Goal: Transaction & Acquisition: Book appointment/travel/reservation

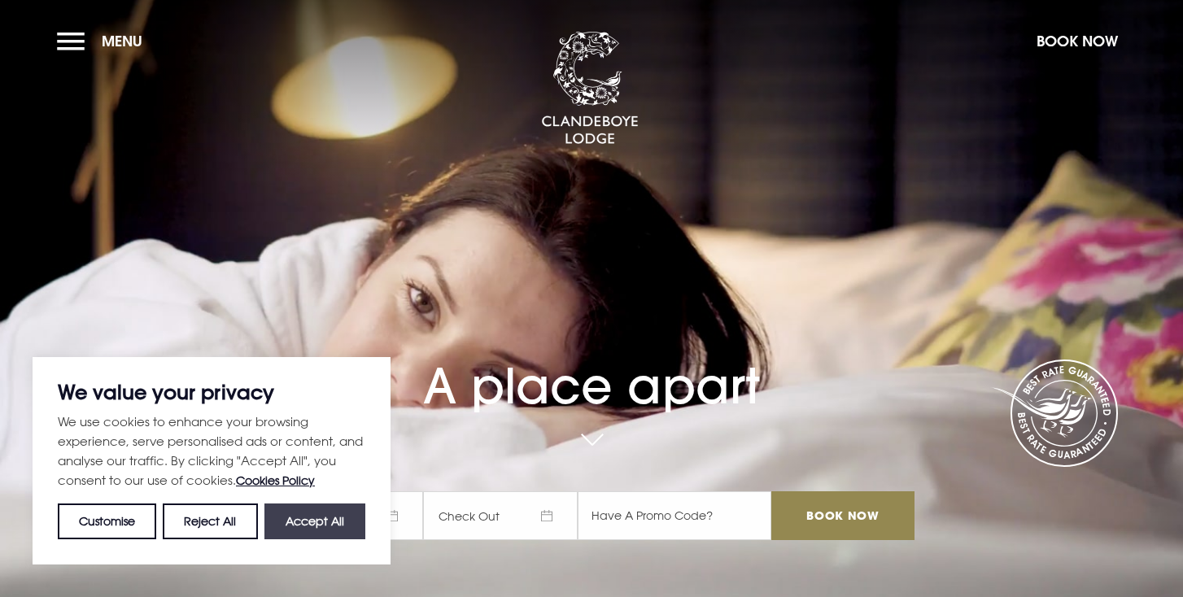
click at [334, 514] on button "Accept All" at bounding box center [314, 522] width 101 height 36
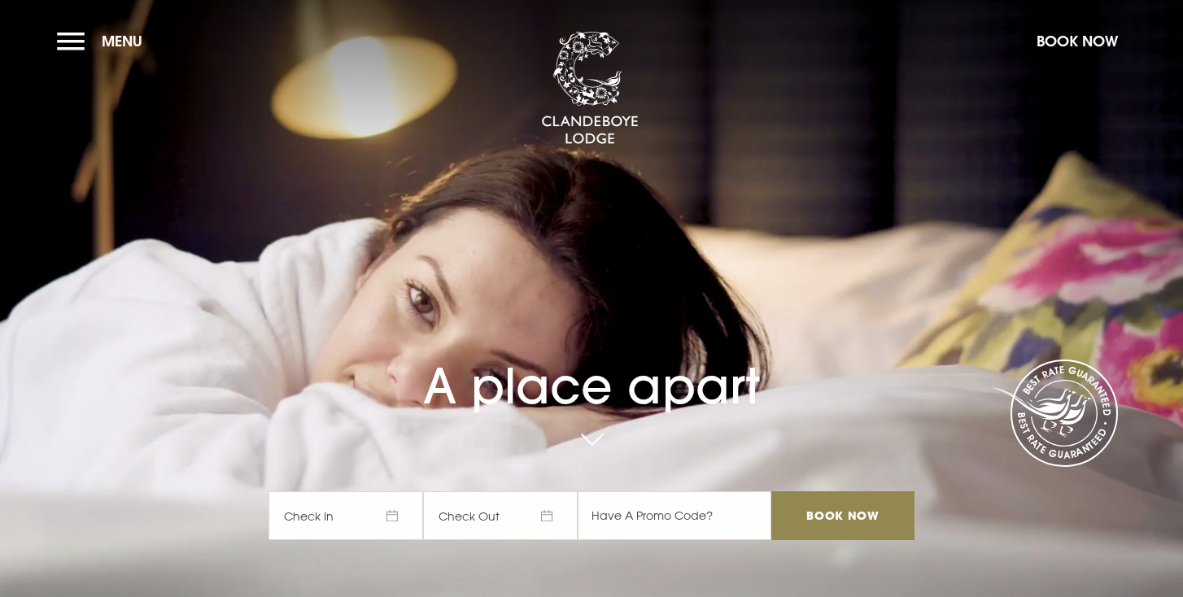
checkbox input "true"
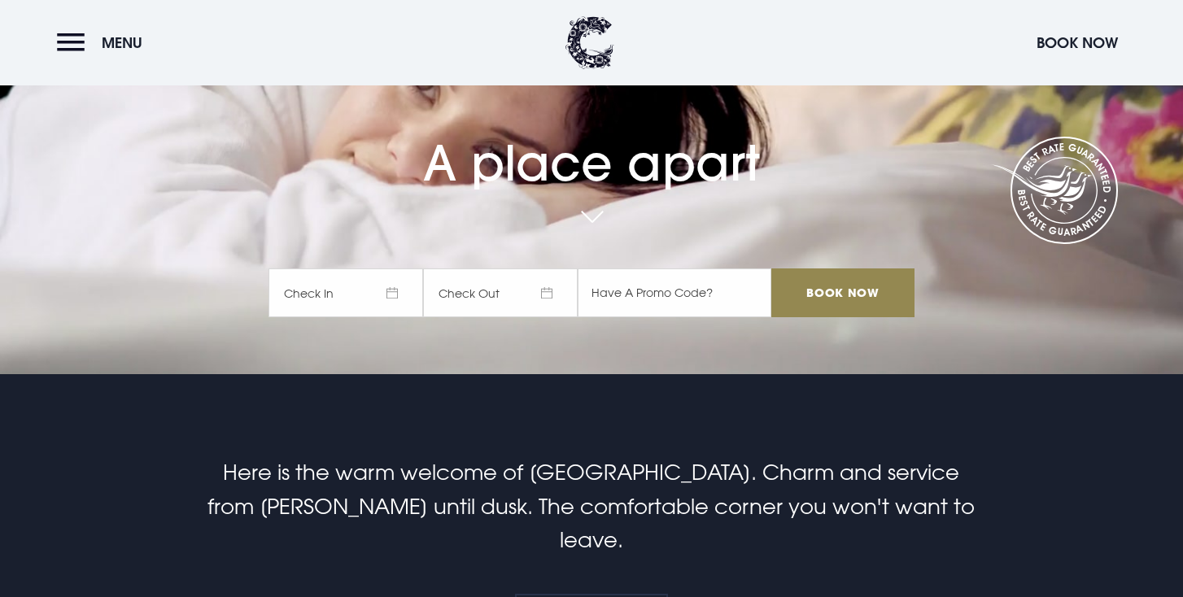
scroll to position [231, 0]
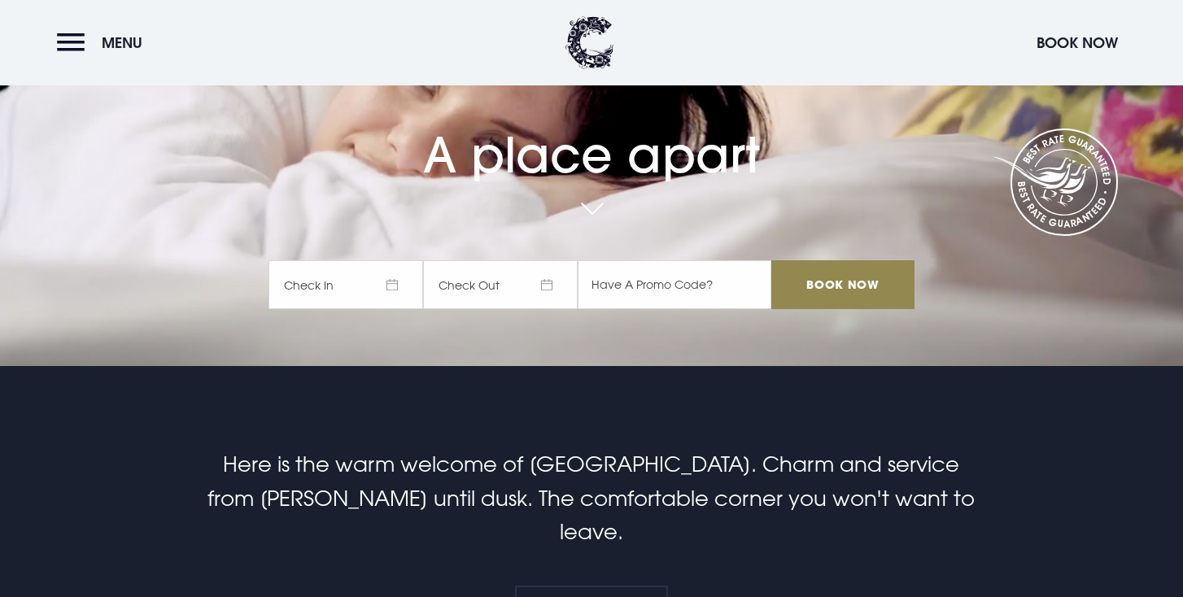
click at [395, 289] on span "Check In" at bounding box center [346, 284] width 155 height 49
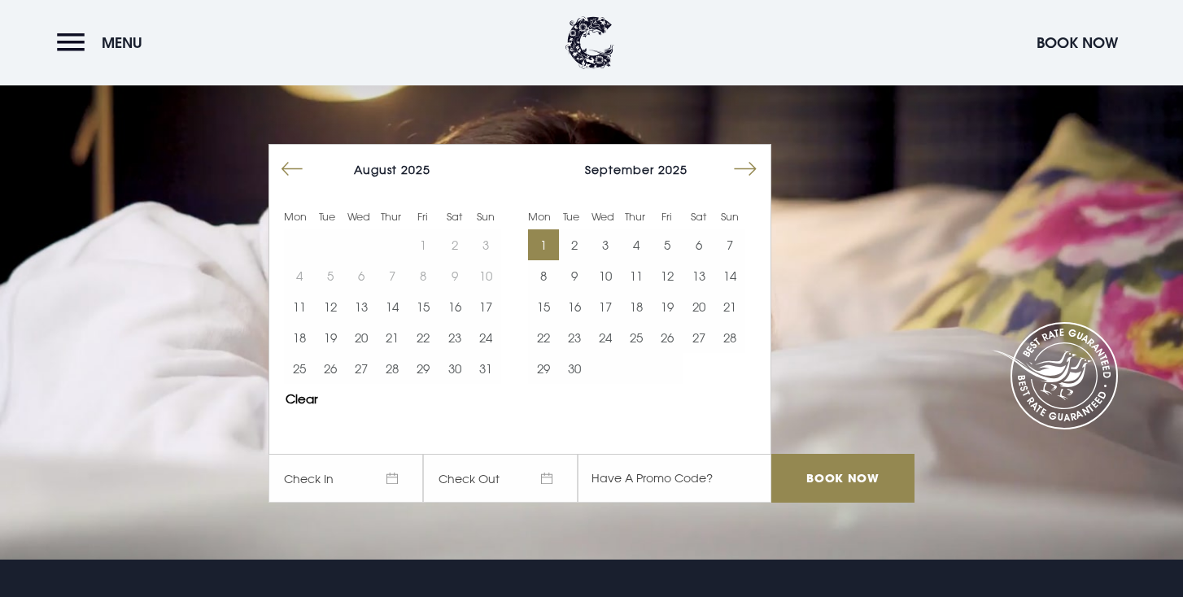
scroll to position [37, 0]
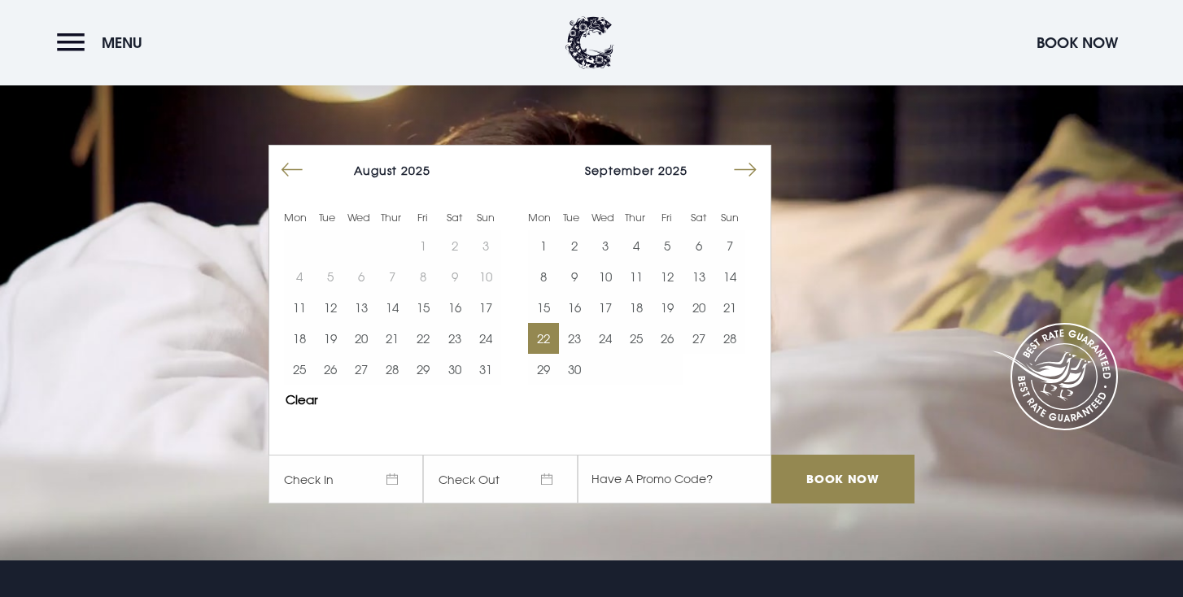
click at [541, 334] on button "22" at bounding box center [543, 338] width 31 height 31
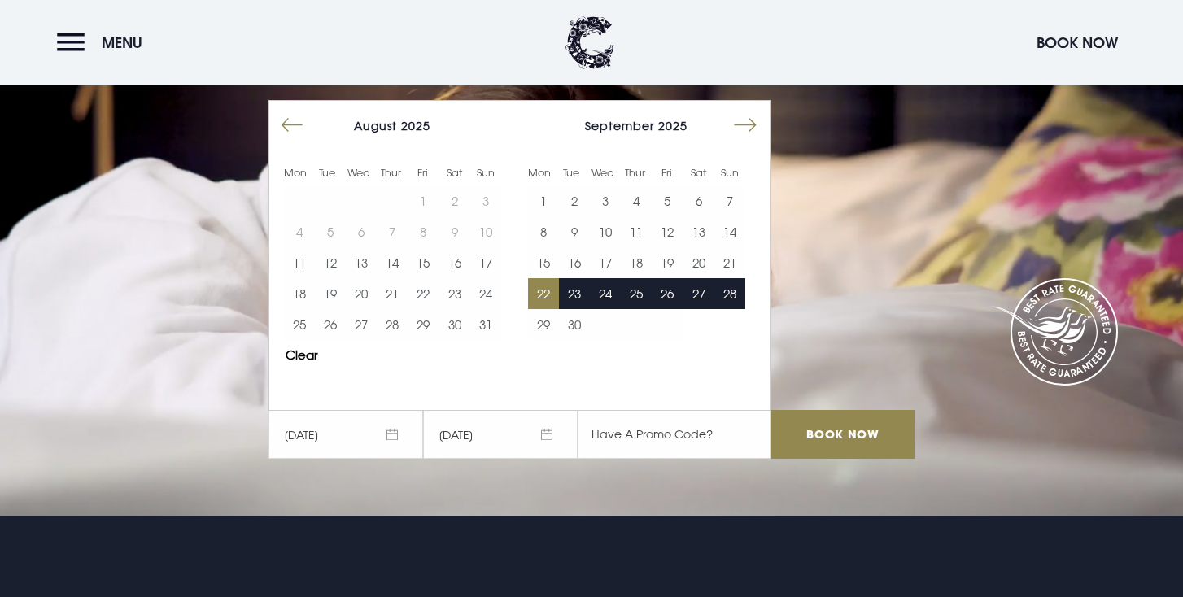
scroll to position [87, 0]
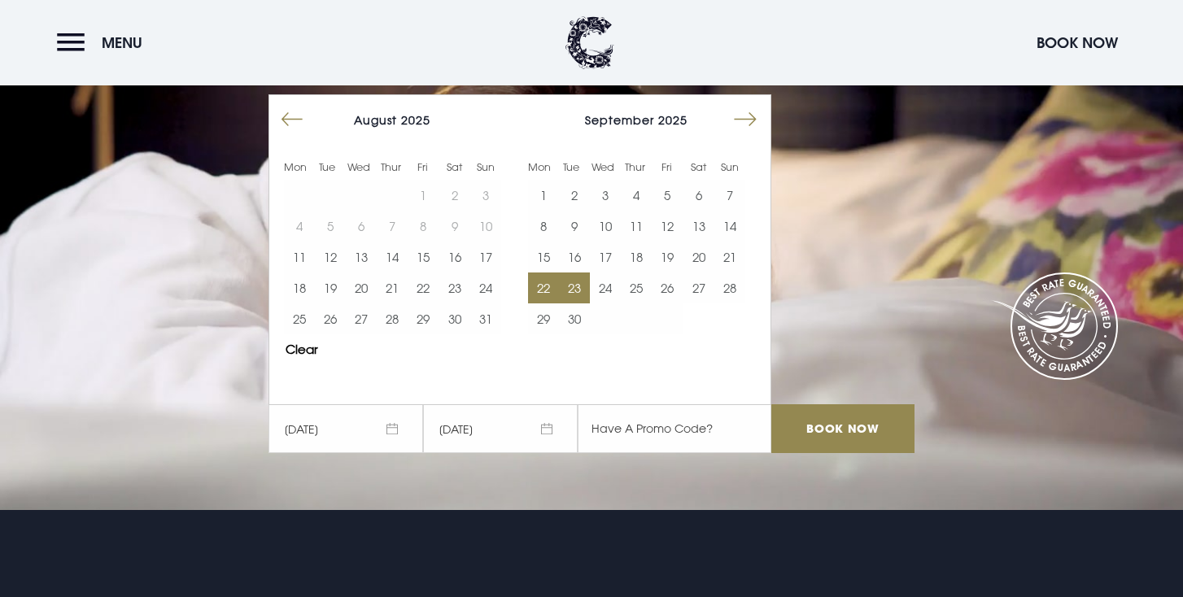
click at [573, 288] on button "23" at bounding box center [574, 288] width 31 height 31
click at [842, 433] on input "Book Now" at bounding box center [843, 428] width 143 height 49
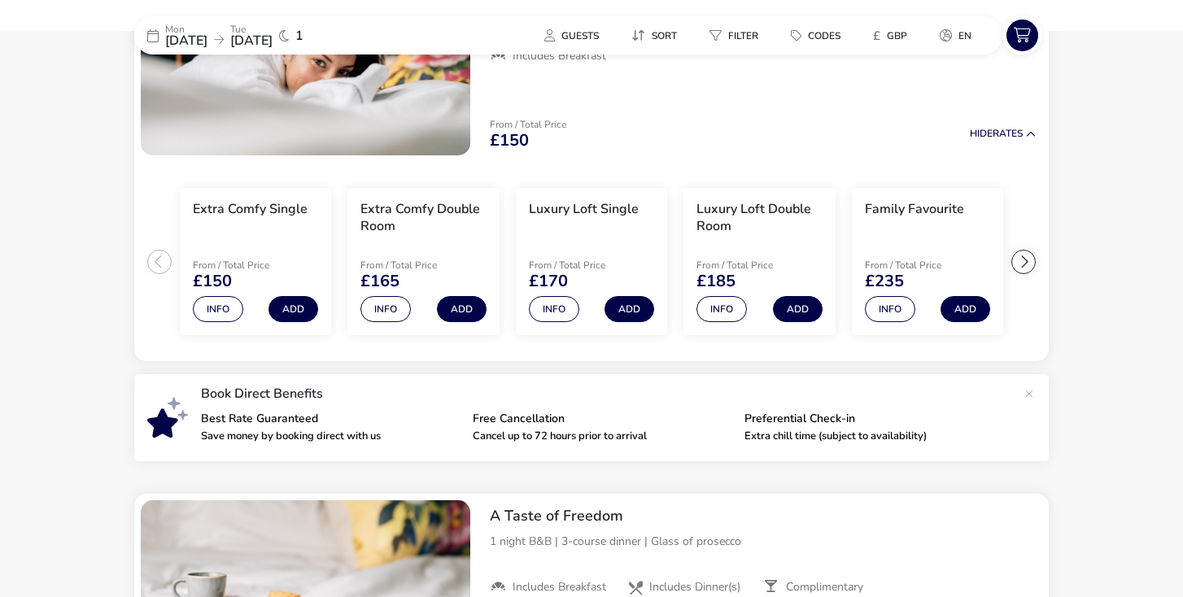
scroll to position [199, 0]
click at [726, 313] on button "Info" at bounding box center [722, 308] width 50 height 26
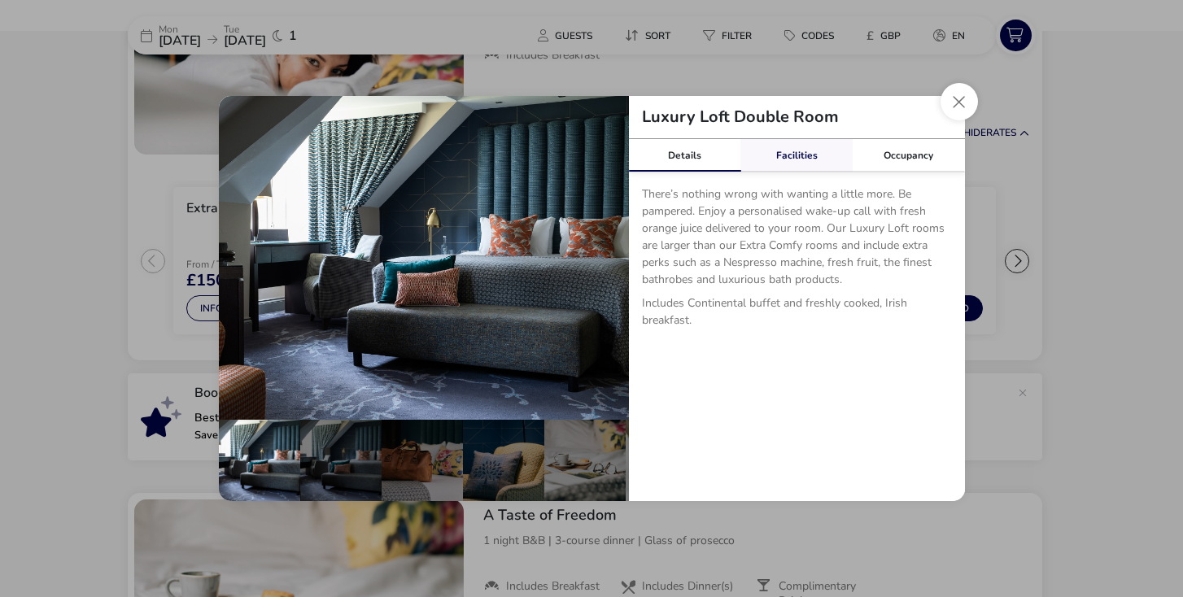
click at [789, 159] on link "Facilities" at bounding box center [797, 155] width 112 height 33
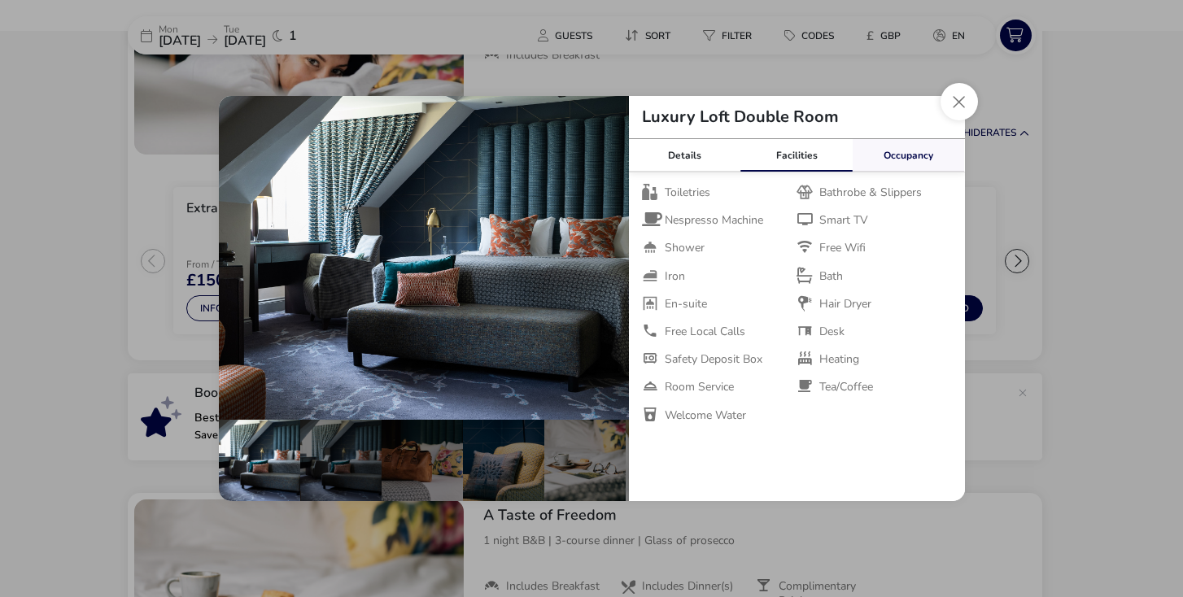
click at [891, 155] on link "Occupancy" at bounding box center [909, 155] width 112 height 33
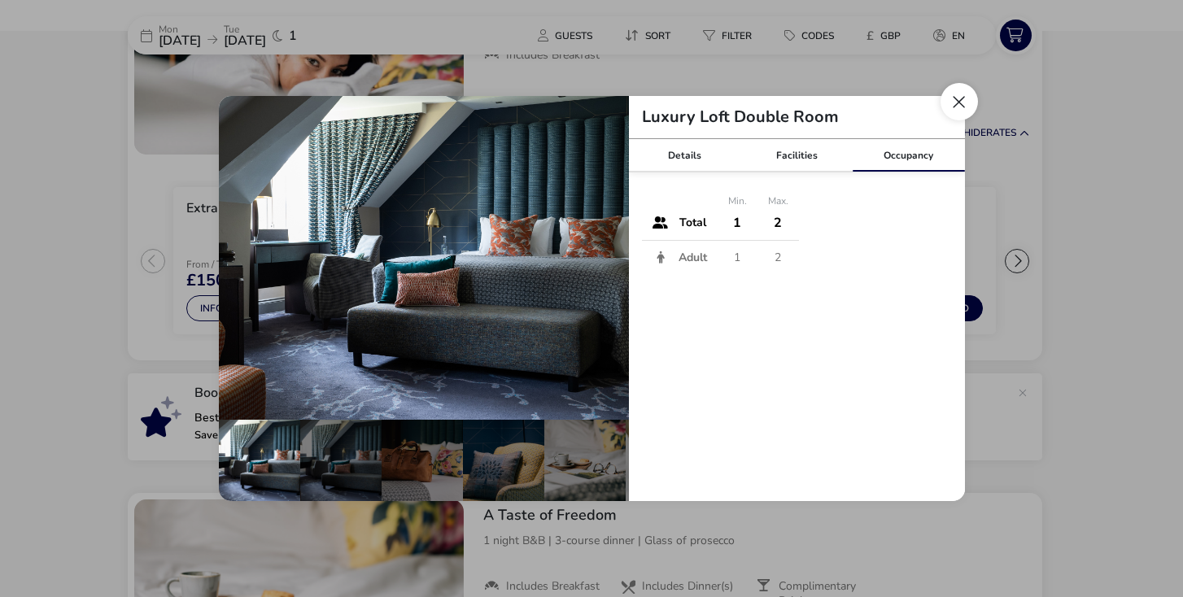
click at [951, 107] on button "Close dialog" at bounding box center [959, 101] width 37 height 37
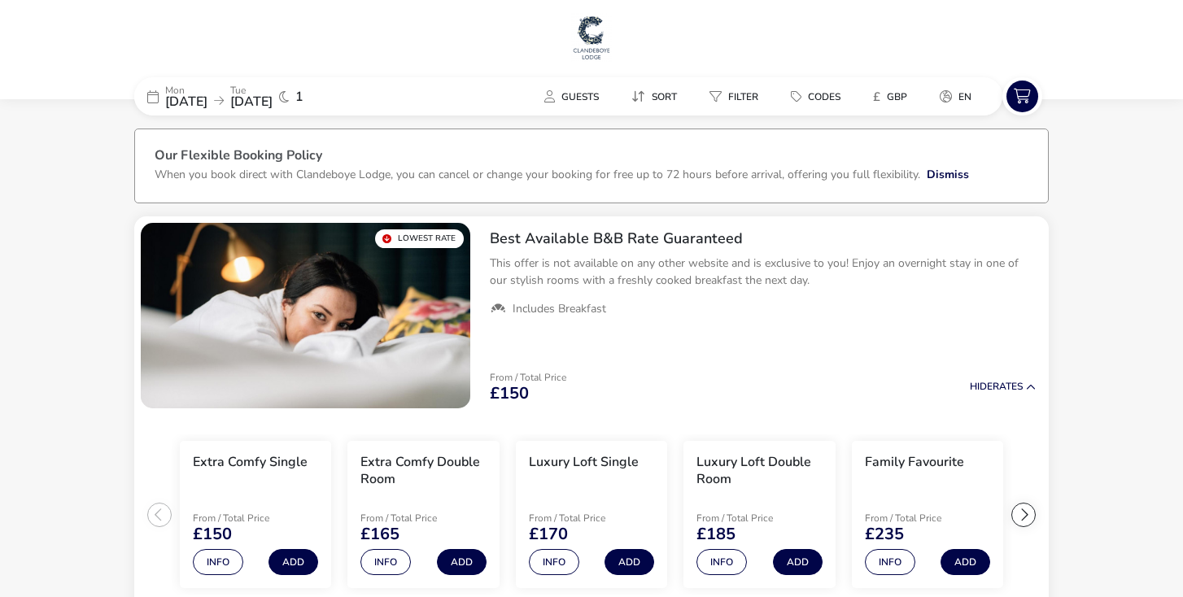
scroll to position [0, 0]
click at [596, 49] on img at bounding box center [591, 37] width 41 height 49
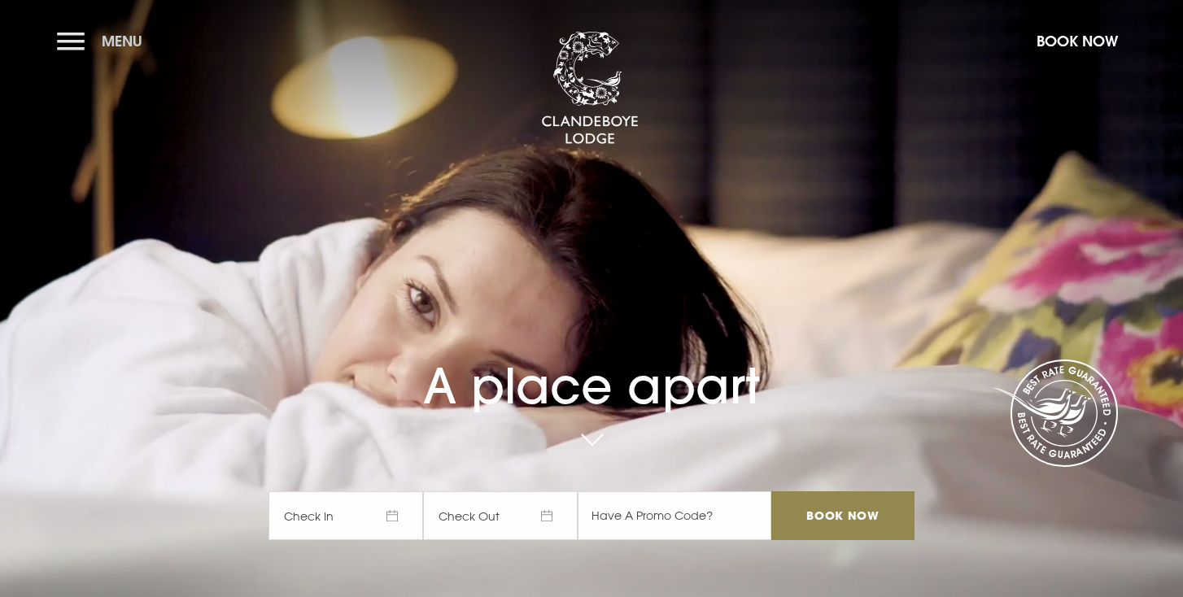
click at [81, 43] on button "Menu" at bounding box center [104, 41] width 94 height 35
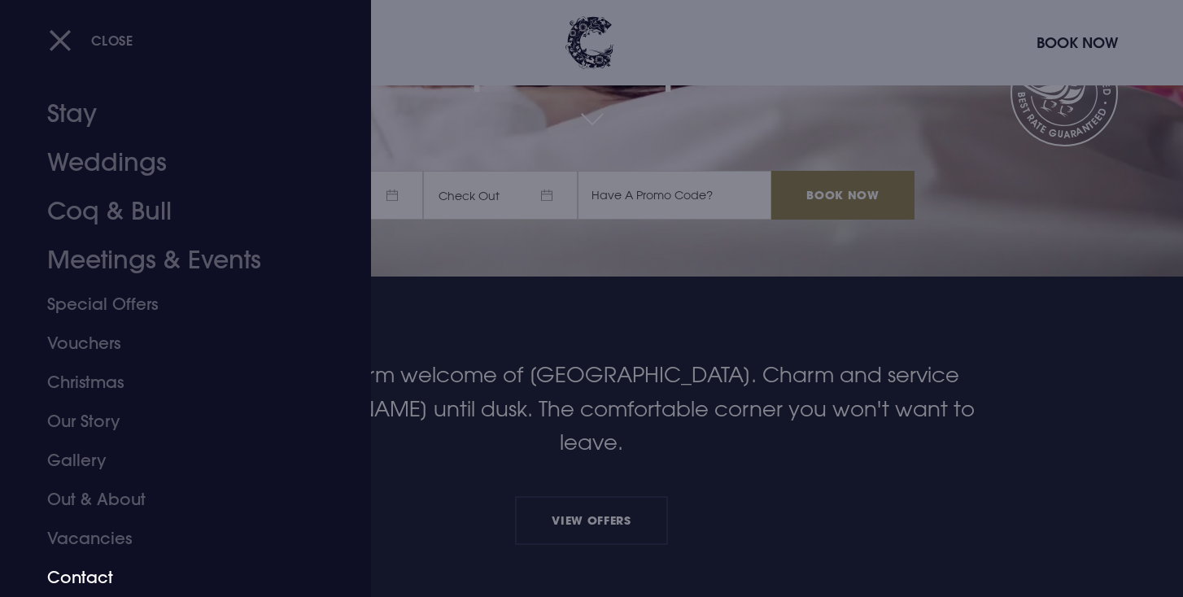
scroll to position [320, 0]
click at [91, 453] on link "Gallery" at bounding box center [175, 460] width 257 height 39
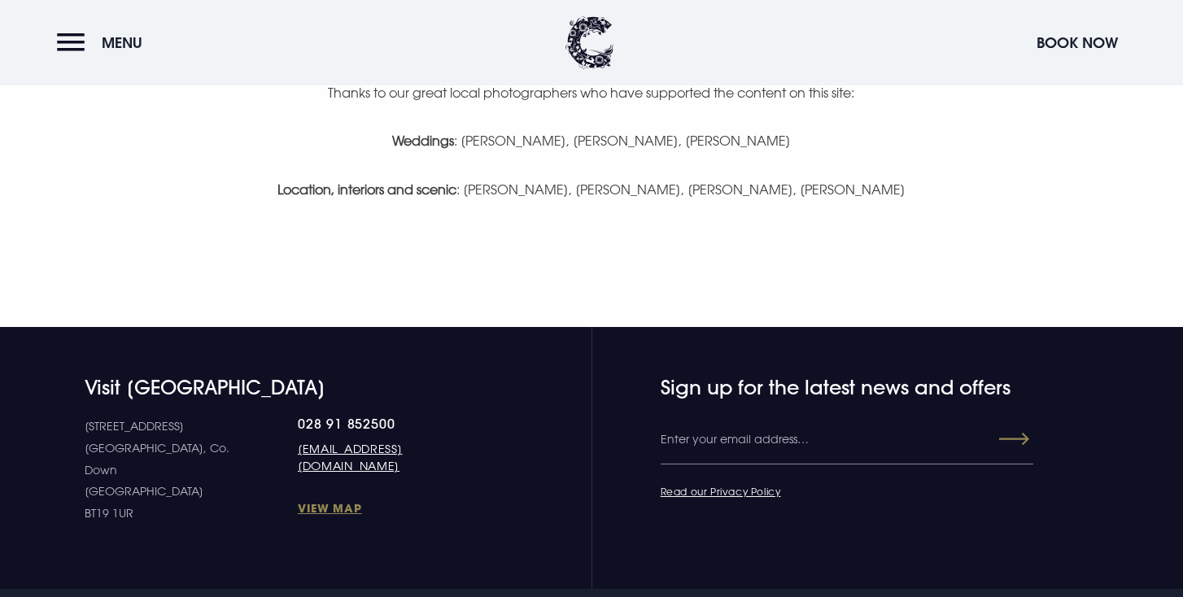
scroll to position [3590, 0]
